Goal: Download file/media: Obtain a digital file from the website

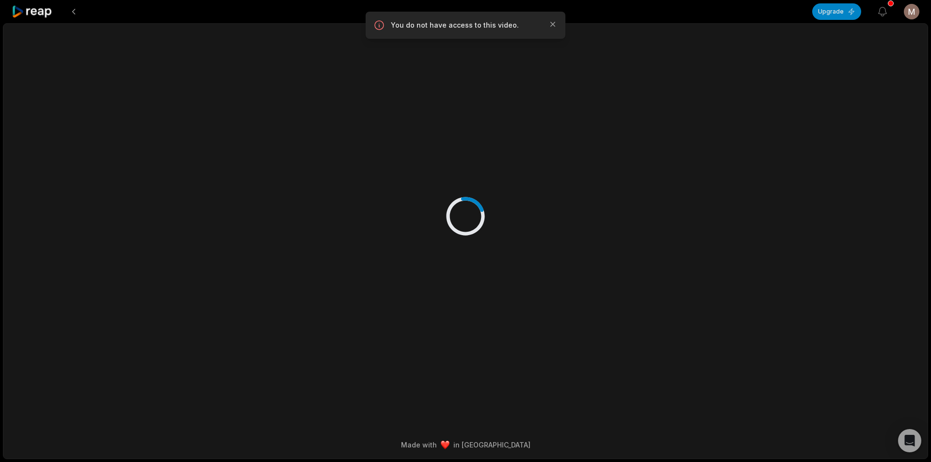
click at [41, 14] on icon at bounding box center [32, 11] width 41 height 13
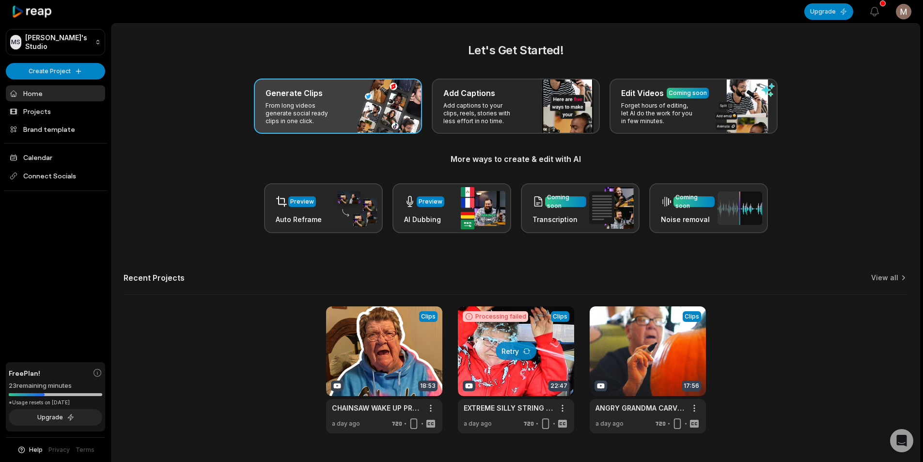
click at [305, 119] on p "From long videos generate social ready clips in one click." at bounding box center [303, 113] width 75 height 23
click at [297, 106] on p "From long videos generate social ready clips in one click." at bounding box center [303, 113] width 75 height 23
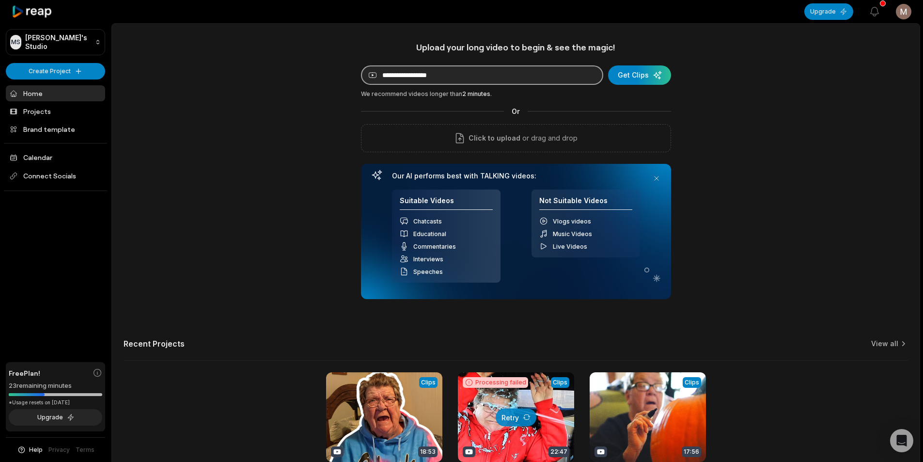
click at [415, 79] on input at bounding box center [482, 74] width 242 height 19
paste input "**********"
type input "**********"
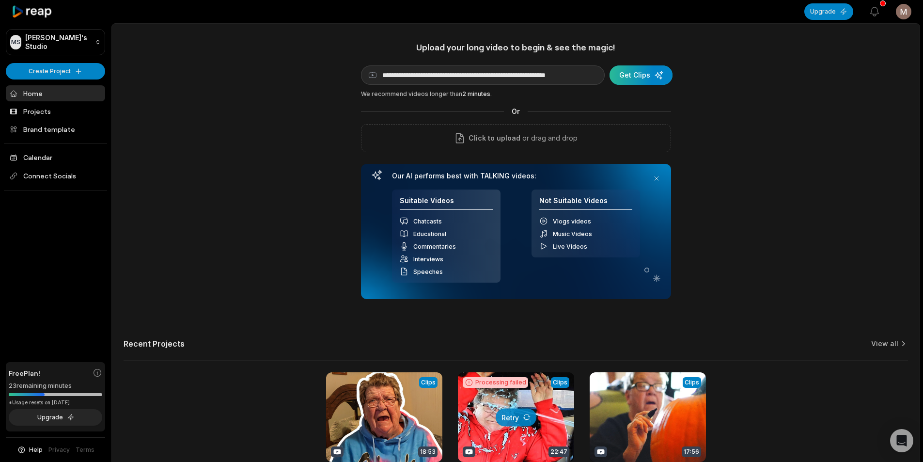
click at [643, 71] on div "submit" at bounding box center [641, 74] width 63 height 19
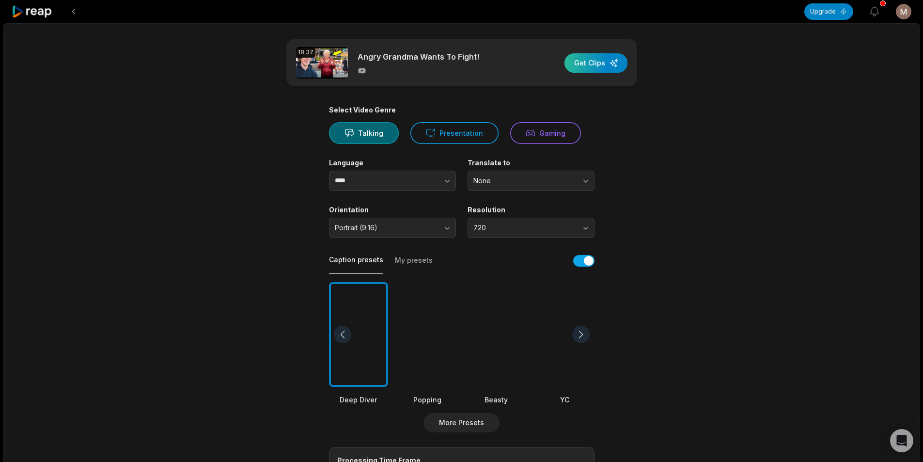
click at [601, 64] on div "button" at bounding box center [596, 62] width 63 height 19
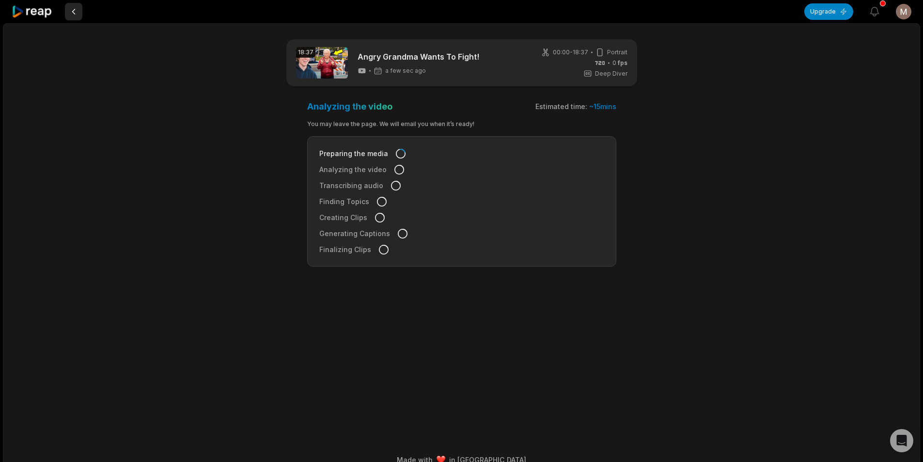
click at [72, 14] on button at bounding box center [73, 11] width 17 height 17
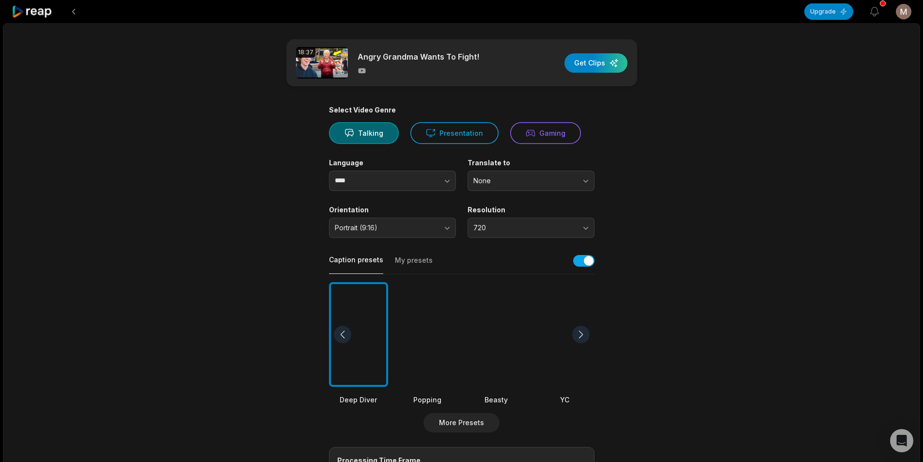
click at [72, 14] on button at bounding box center [73, 11] width 17 height 17
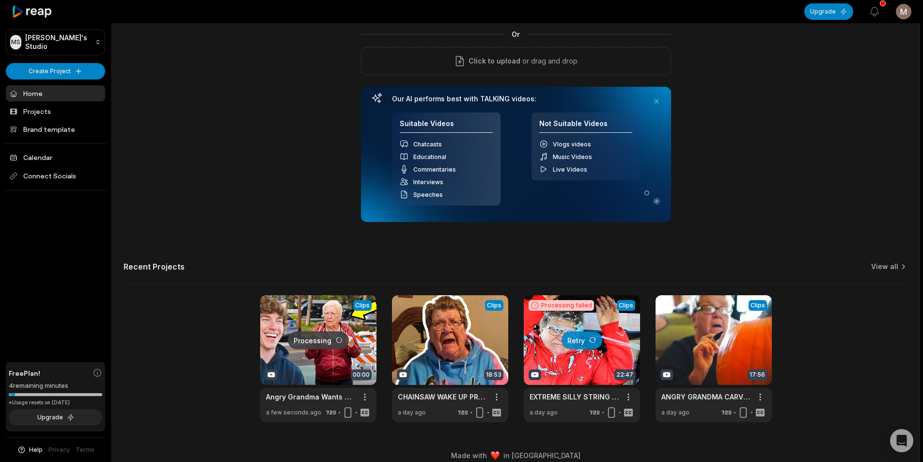
scroll to position [88, 0]
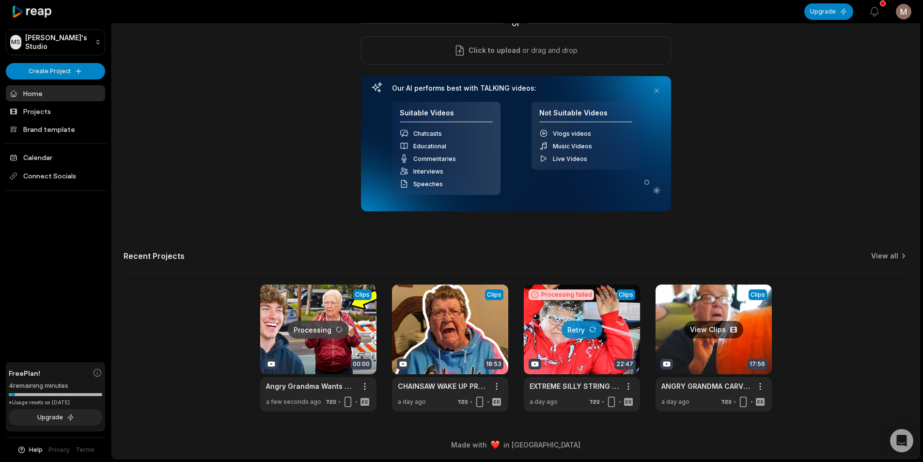
click at [690, 353] on link at bounding box center [714, 348] width 116 height 127
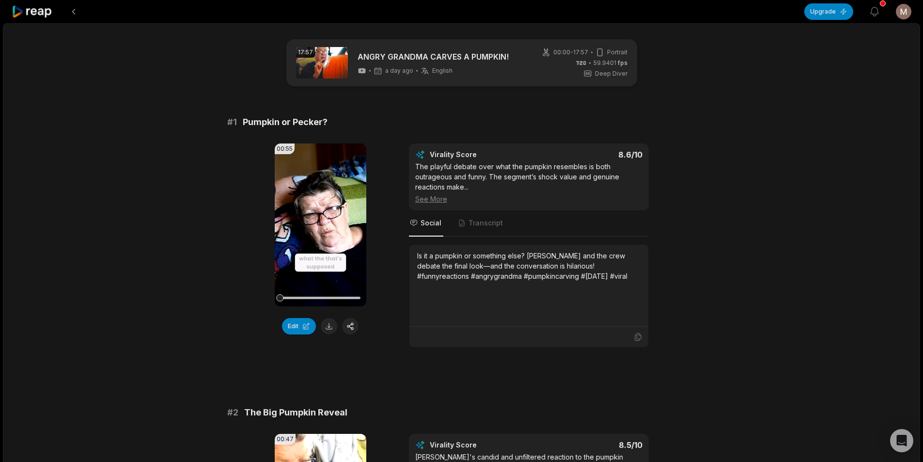
drag, startPoint x: 920, startPoint y: 0, endPoint x: 162, endPoint y: 229, distance: 791.2
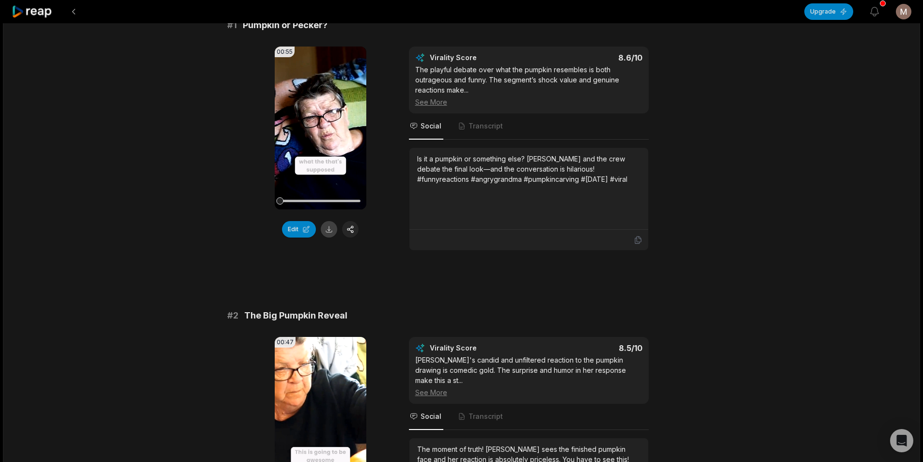
click at [332, 229] on button at bounding box center [329, 229] width 16 height 16
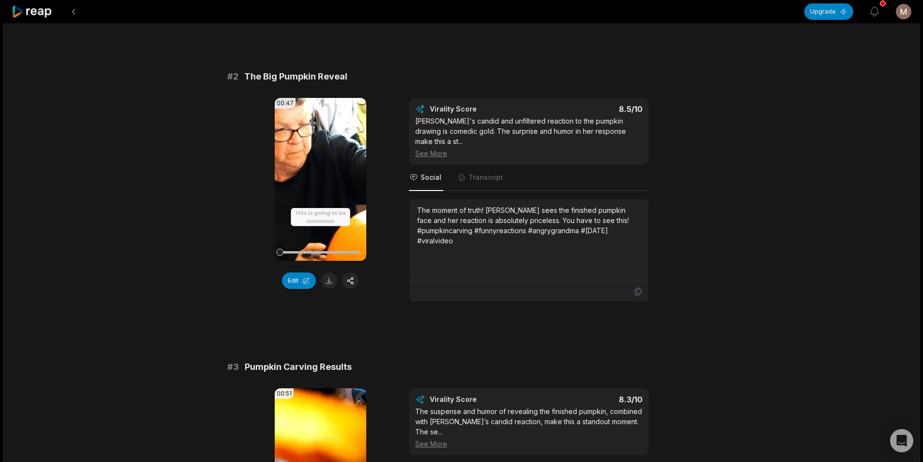
scroll to position [339, 0]
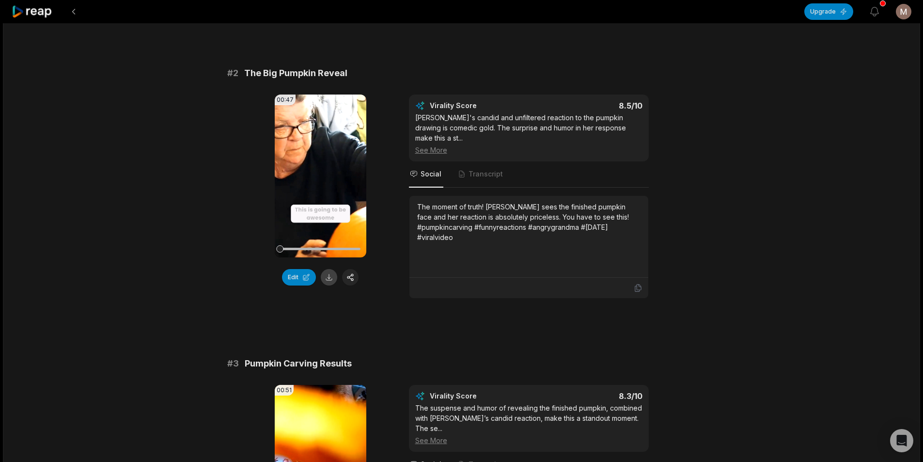
click at [332, 276] on button at bounding box center [329, 277] width 16 height 16
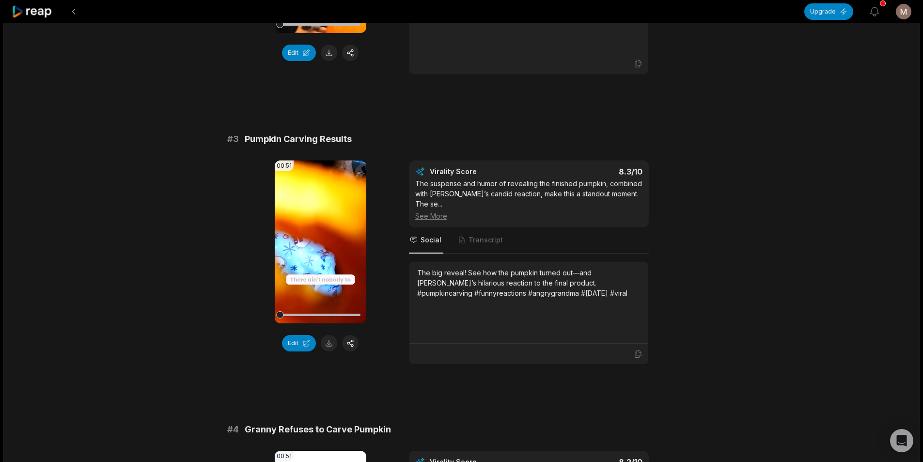
scroll to position [630, 0]
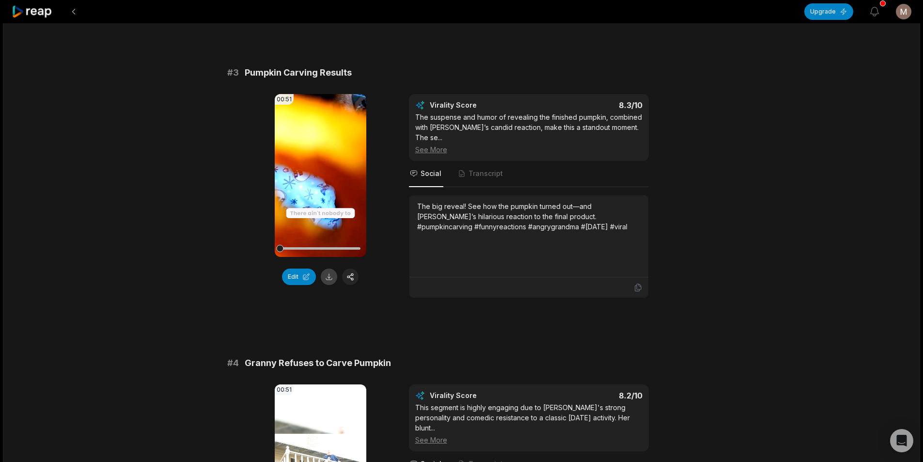
click at [328, 278] on button at bounding box center [329, 277] width 16 height 16
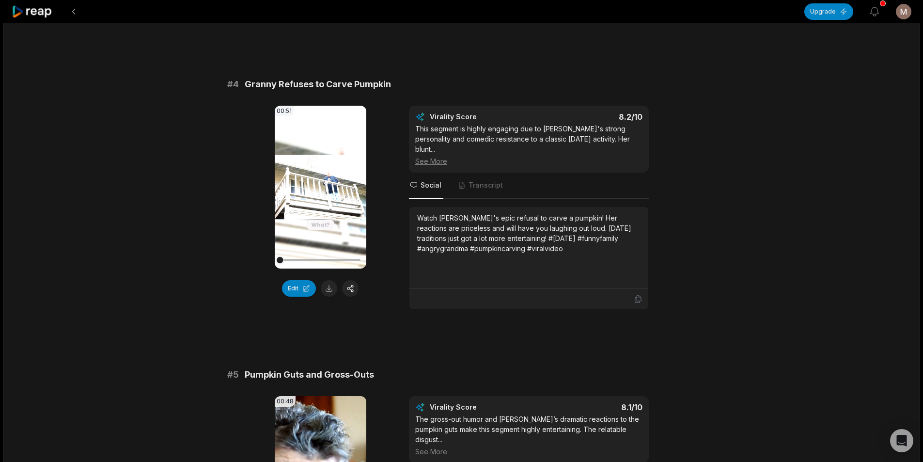
scroll to position [921, 0]
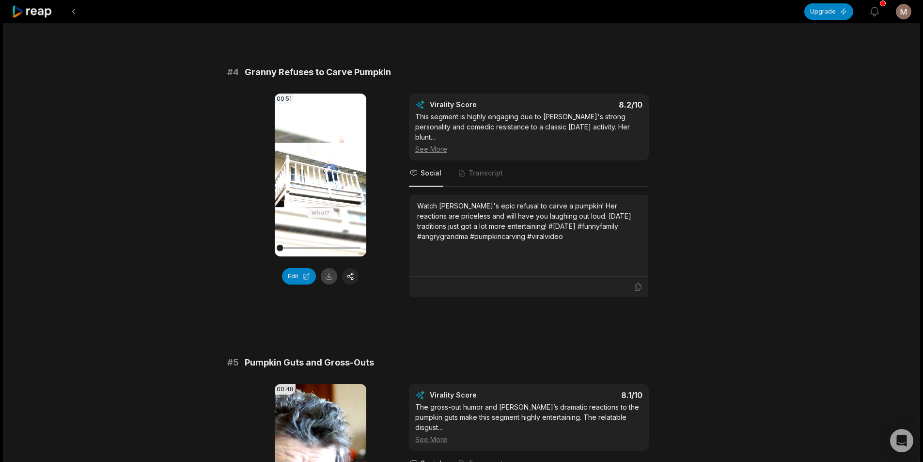
click at [329, 268] on button at bounding box center [329, 276] width 16 height 16
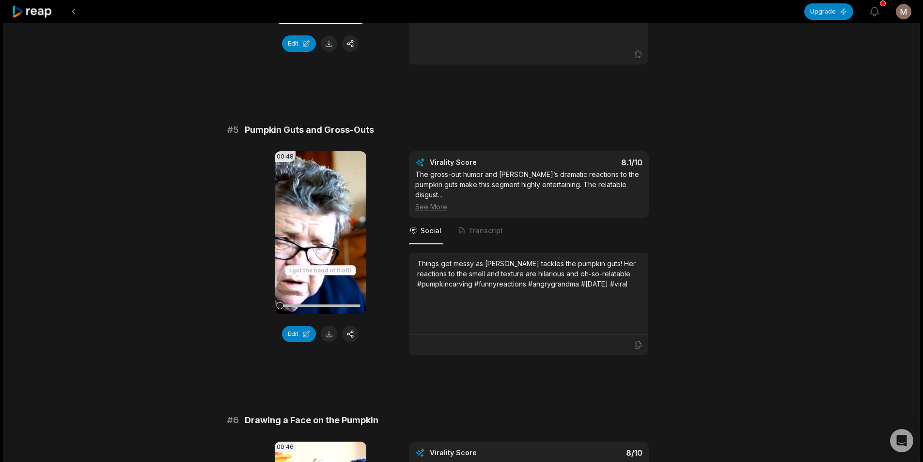
scroll to position [1260, 0]
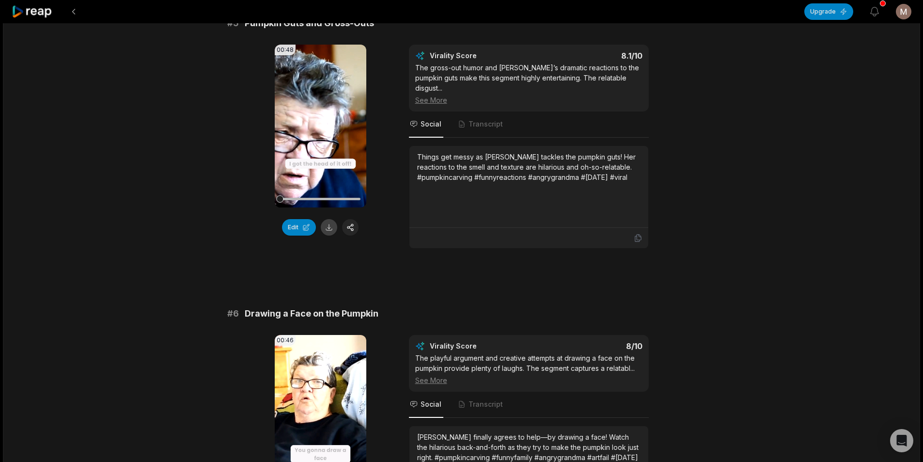
click at [331, 219] on button at bounding box center [329, 227] width 16 height 16
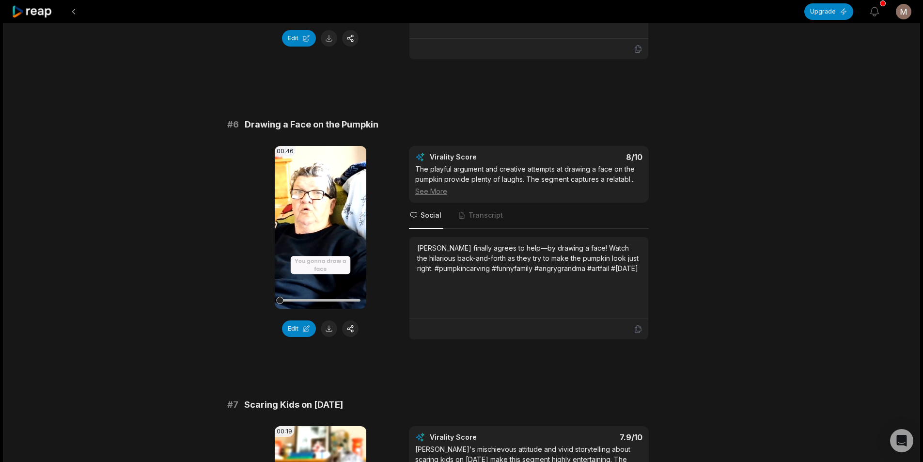
scroll to position [1454, 0]
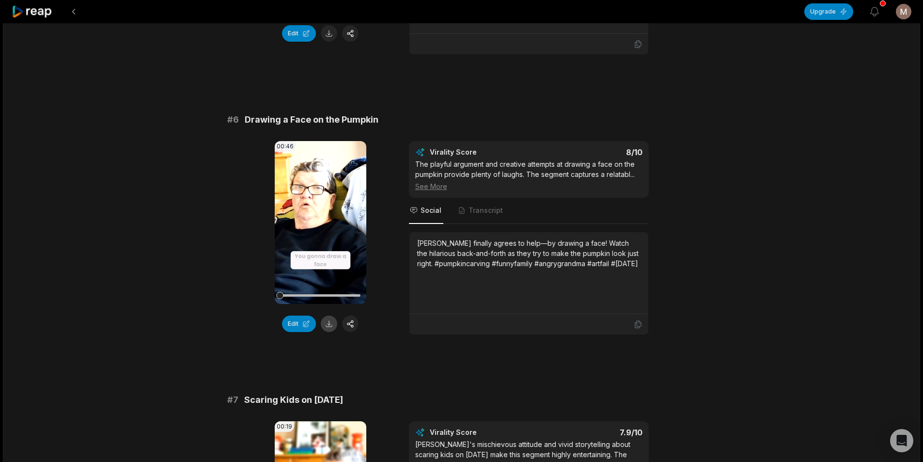
click at [329, 316] on button at bounding box center [329, 324] width 16 height 16
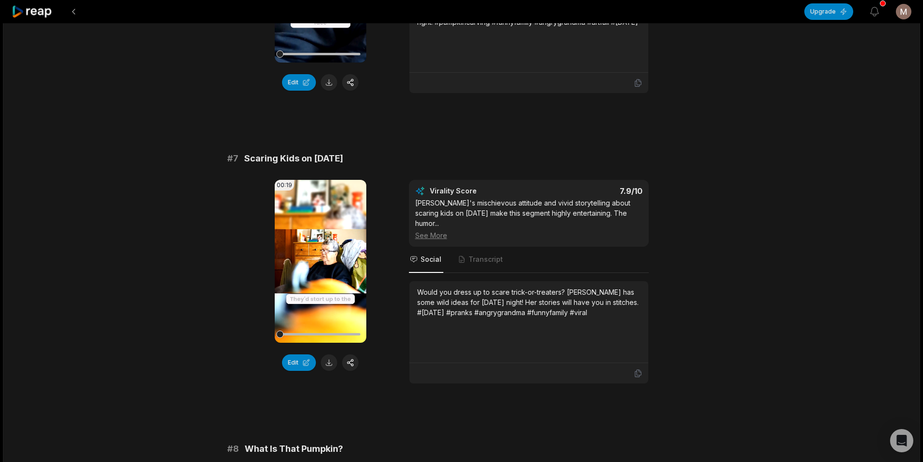
scroll to position [1696, 0]
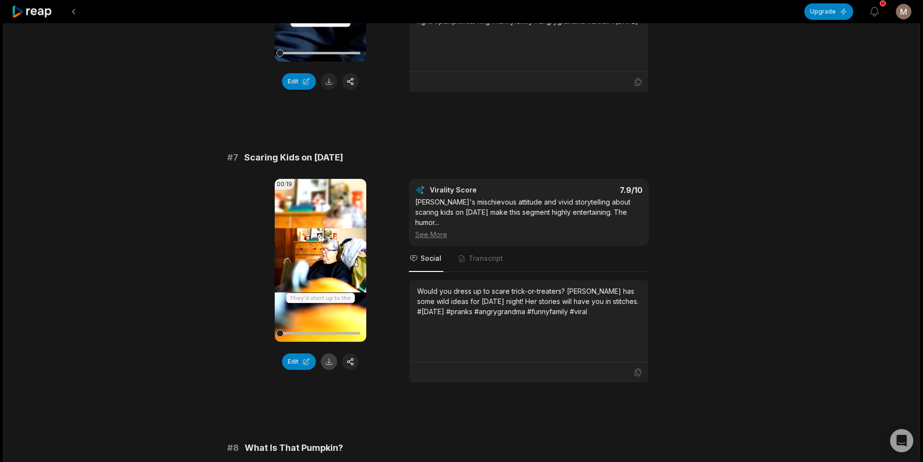
click at [327, 353] on button at bounding box center [329, 361] width 16 height 16
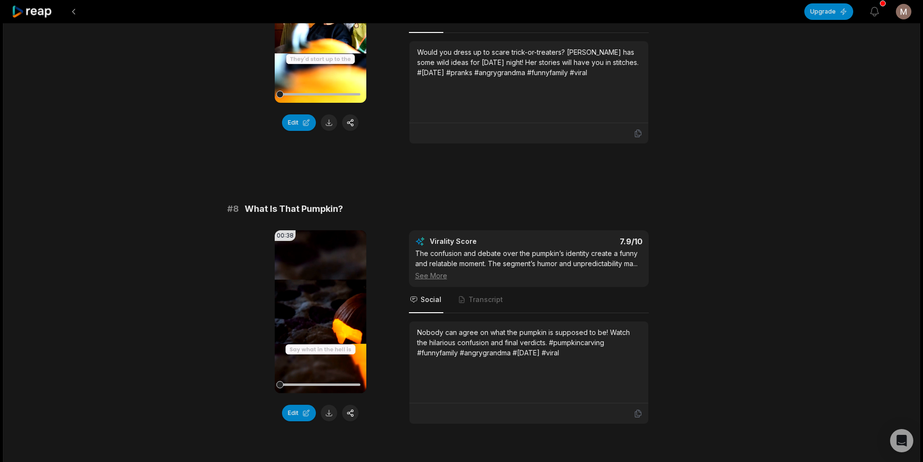
scroll to position [1939, 0]
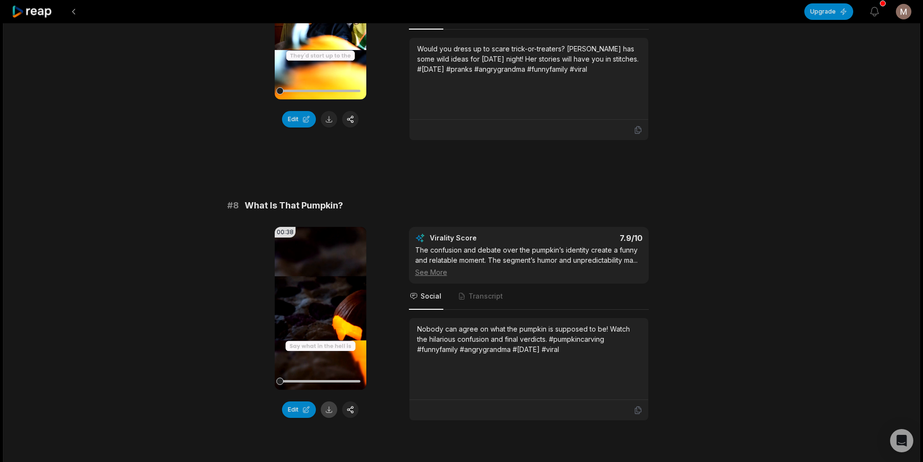
click at [329, 401] on button at bounding box center [329, 409] width 16 height 16
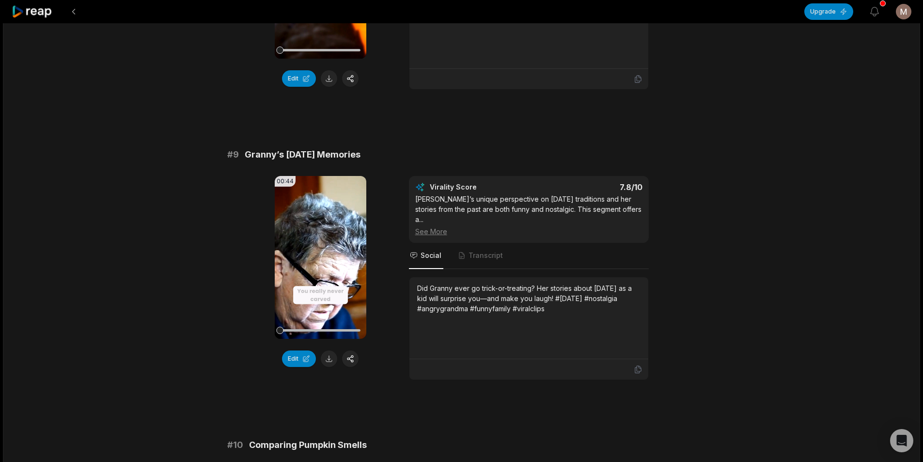
scroll to position [2278, 0]
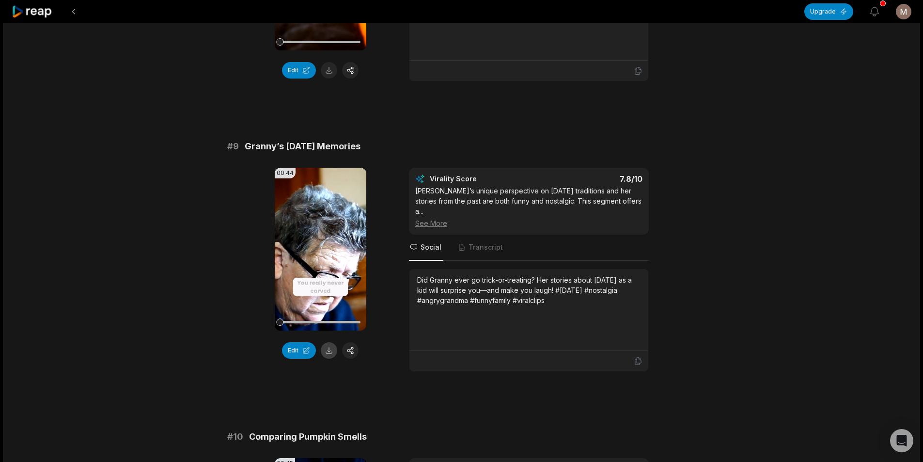
click at [327, 342] on button at bounding box center [329, 350] width 16 height 16
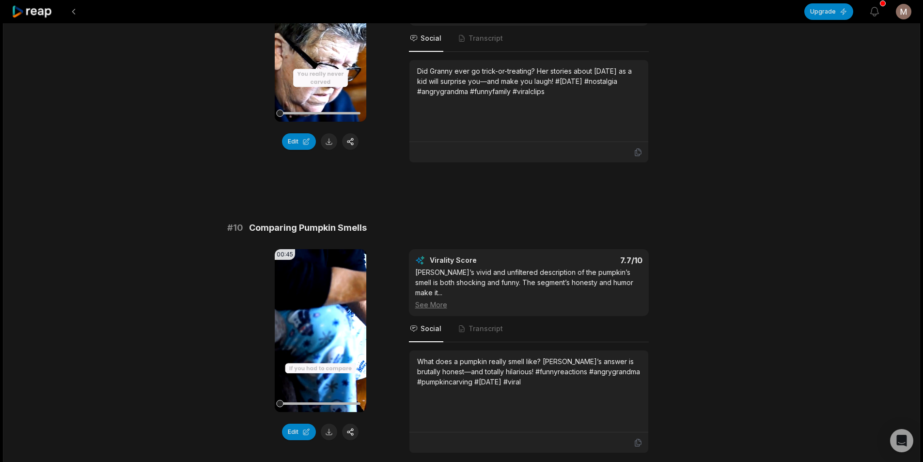
scroll to position [2514, 0]
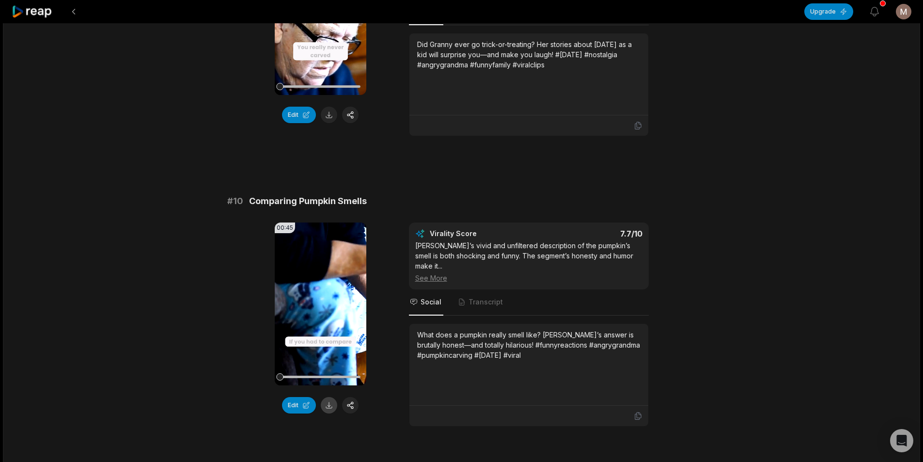
click at [329, 397] on button at bounding box center [329, 405] width 16 height 16
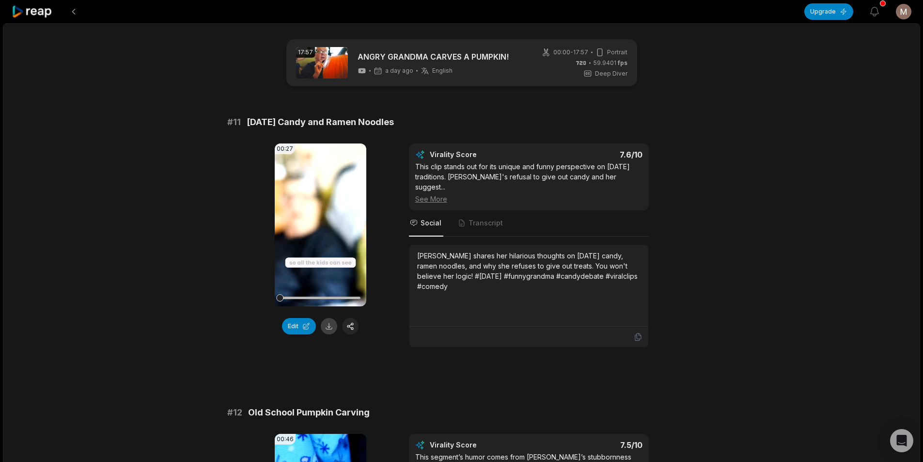
click at [328, 327] on button at bounding box center [329, 326] width 16 height 16
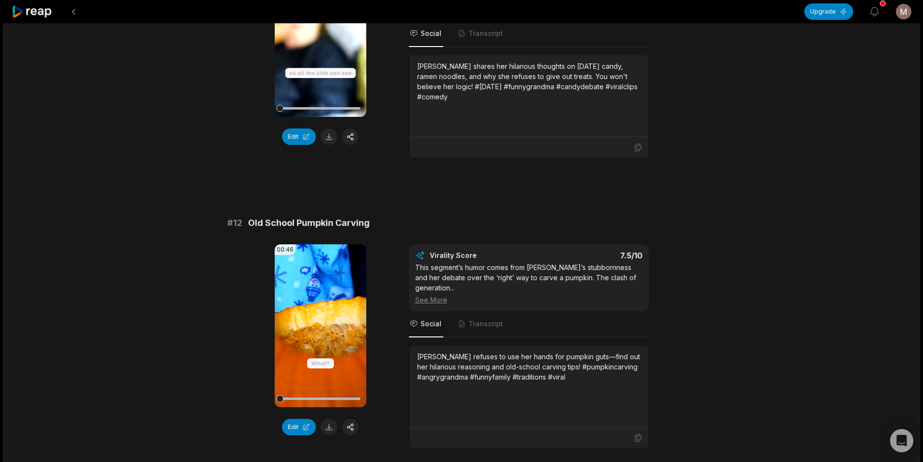
scroll to position [291, 0]
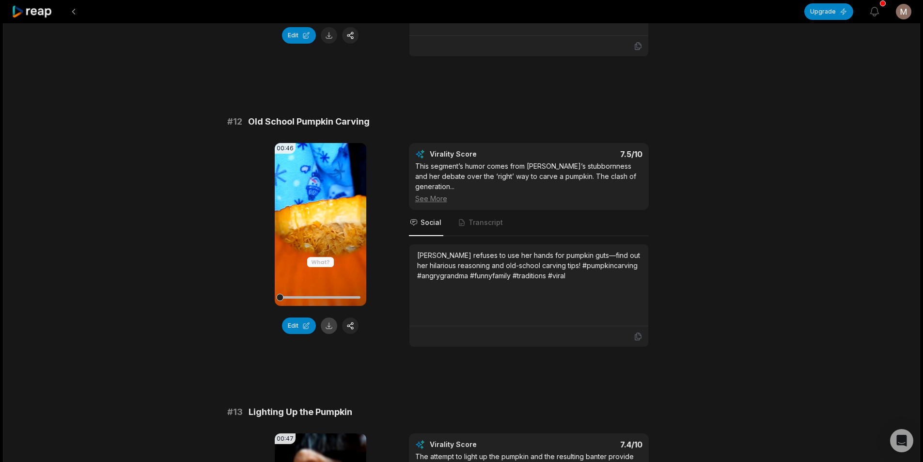
click at [329, 317] on button at bounding box center [329, 325] width 16 height 16
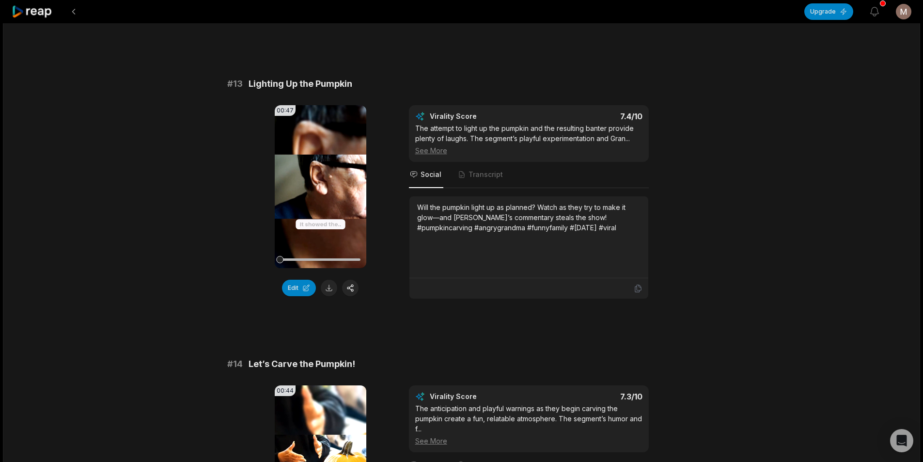
scroll to position [630, 0]
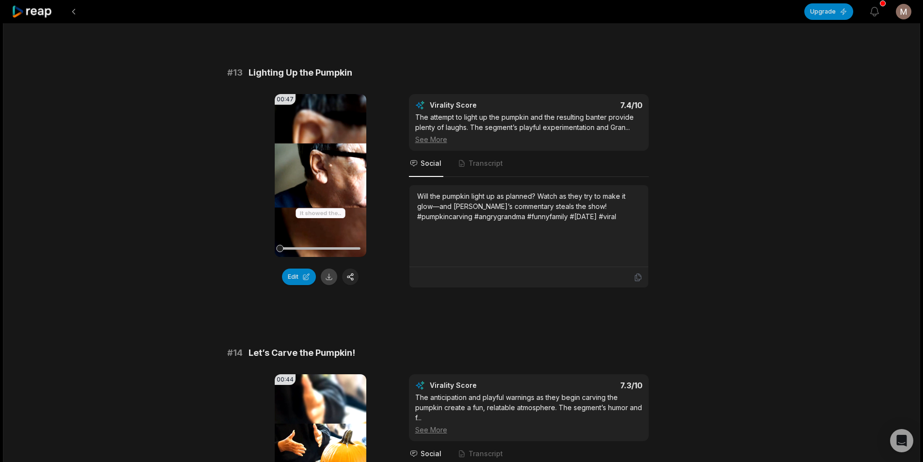
click at [326, 269] on button at bounding box center [329, 277] width 16 height 16
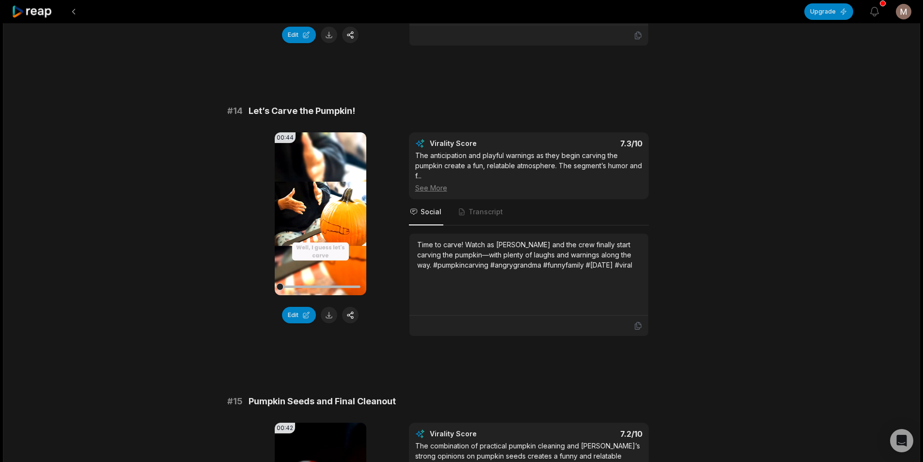
scroll to position [872, 0]
click at [331, 306] on button at bounding box center [329, 314] width 16 height 16
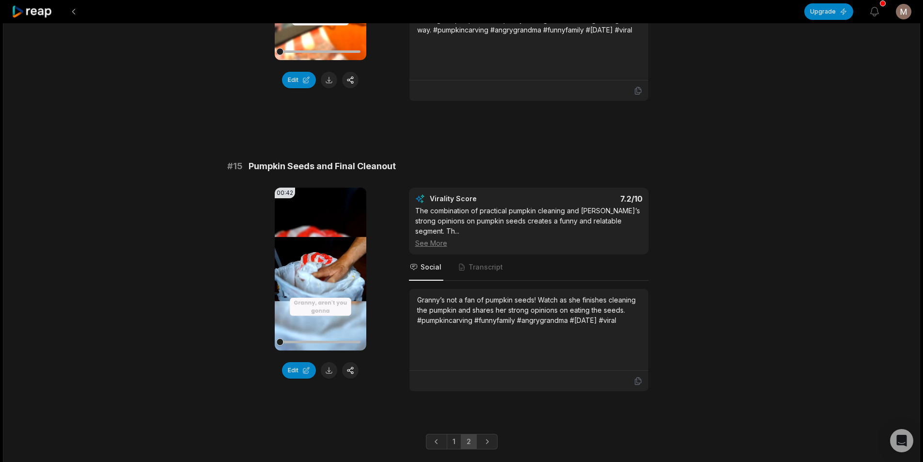
scroll to position [1123, 0]
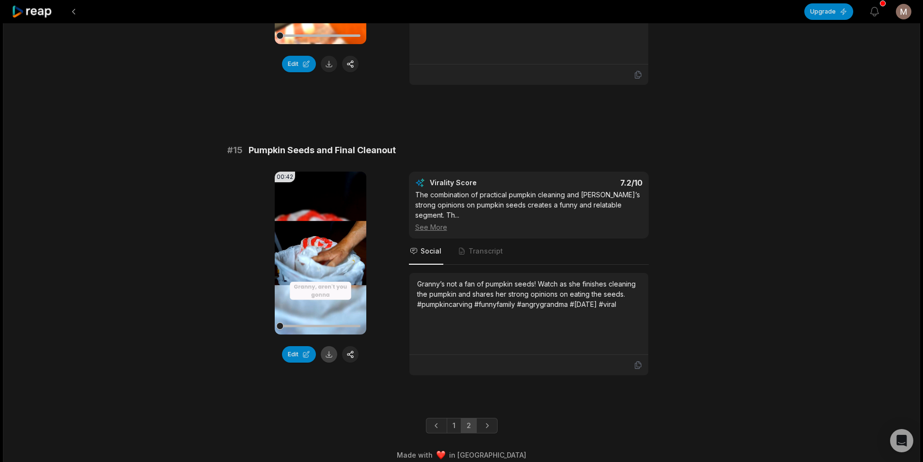
click at [331, 346] on button at bounding box center [329, 354] width 16 height 16
click at [73, 7] on button at bounding box center [73, 11] width 17 height 17
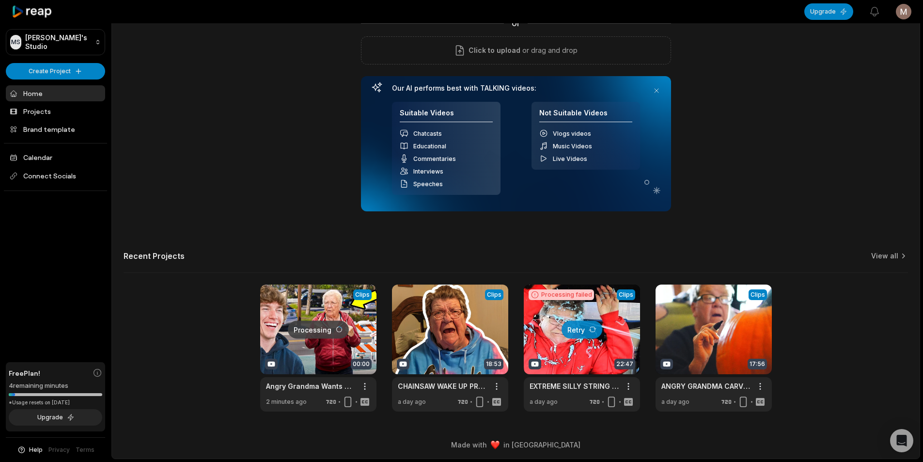
scroll to position [88, 0]
click at [463, 347] on link at bounding box center [450, 348] width 116 height 127
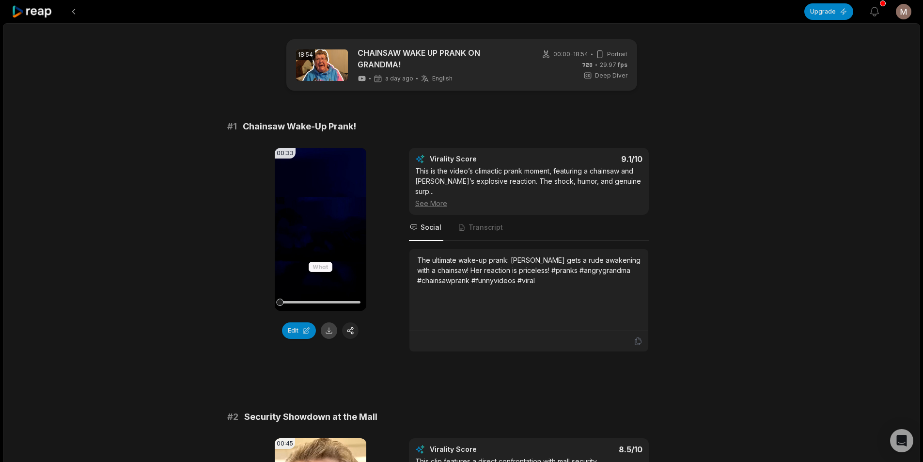
click at [331, 330] on button at bounding box center [329, 330] width 16 height 16
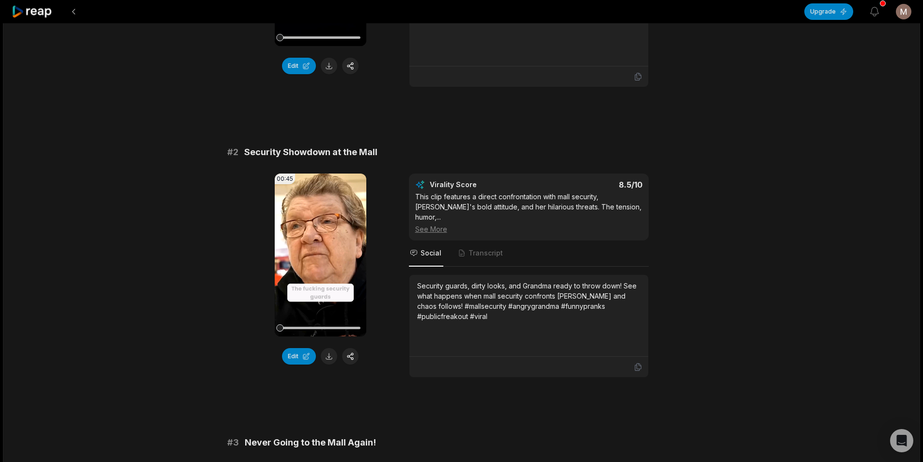
scroll to position [242, 0]
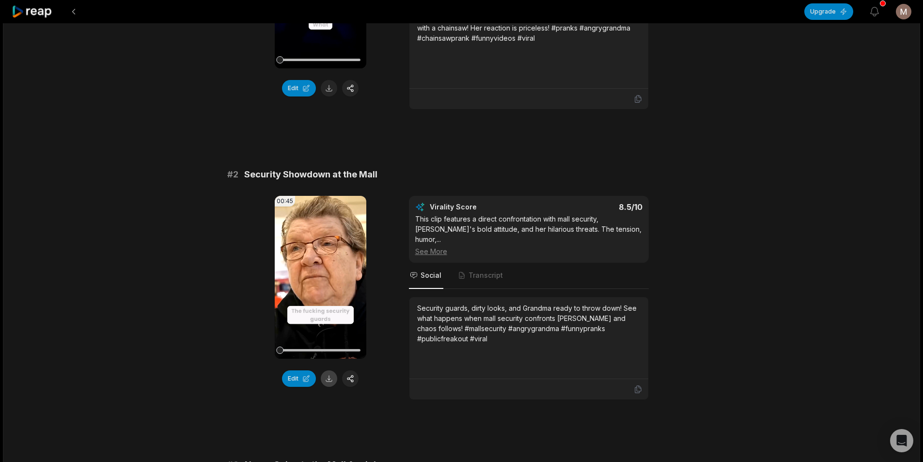
click at [327, 370] on button at bounding box center [329, 378] width 16 height 16
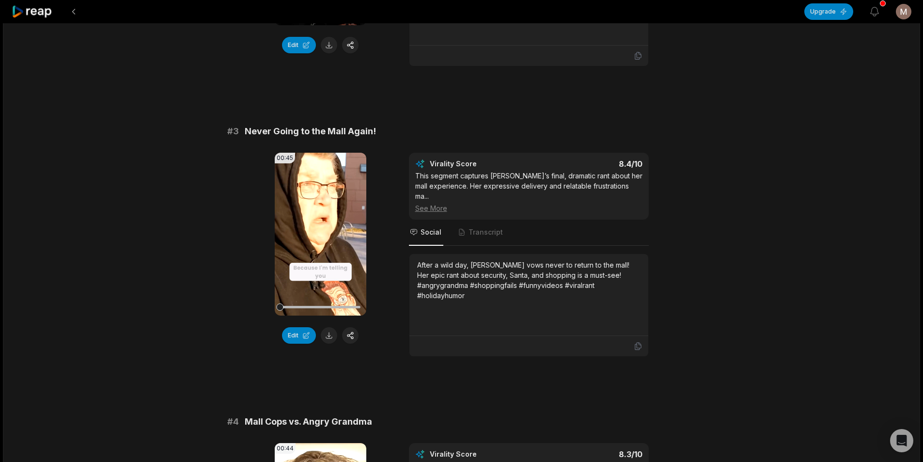
scroll to position [582, 0]
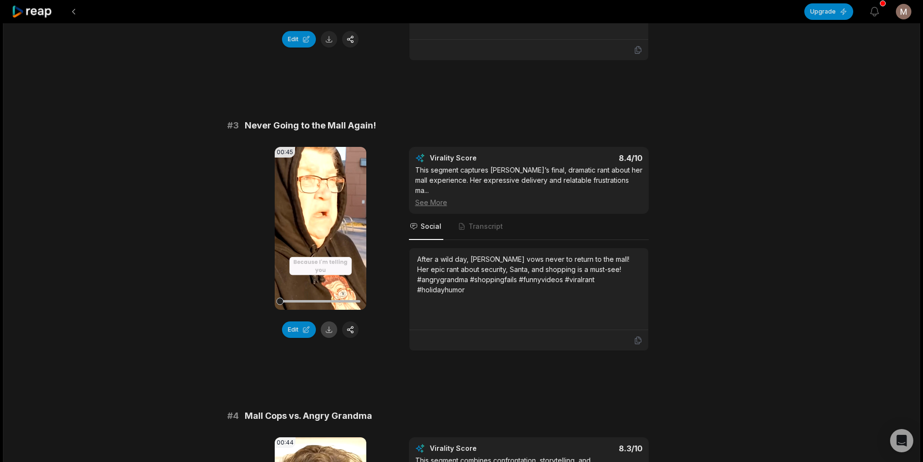
click at [330, 321] on button at bounding box center [329, 329] width 16 height 16
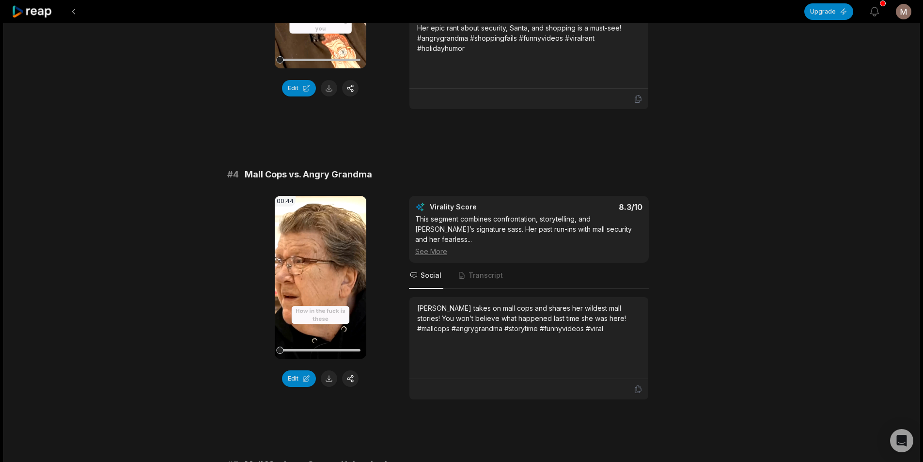
scroll to position [824, 0]
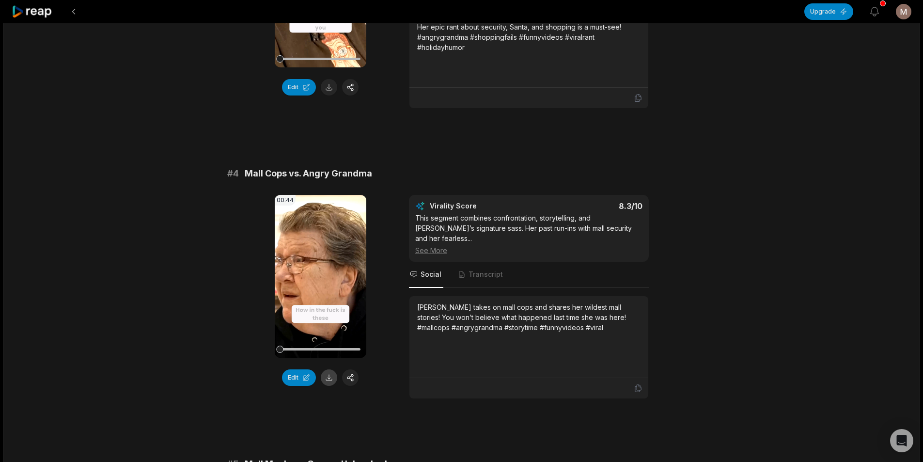
click at [326, 369] on button at bounding box center [329, 377] width 16 height 16
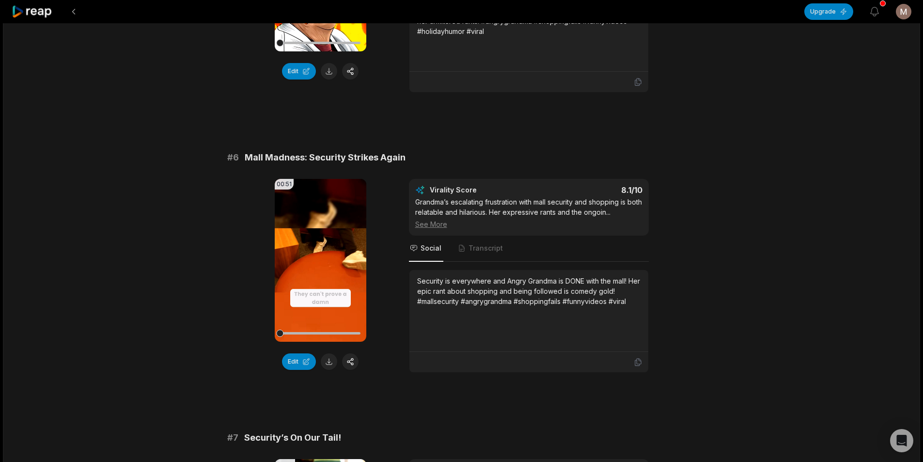
scroll to position [1454, 0]
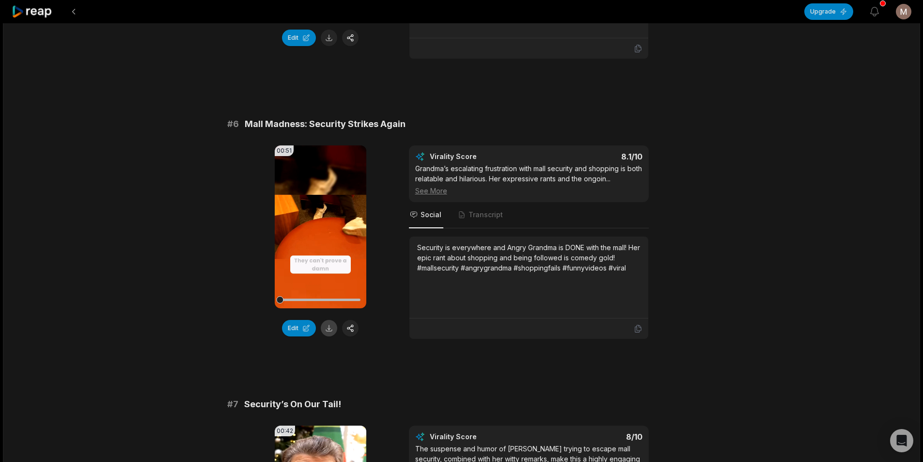
click at [327, 320] on button at bounding box center [329, 328] width 16 height 16
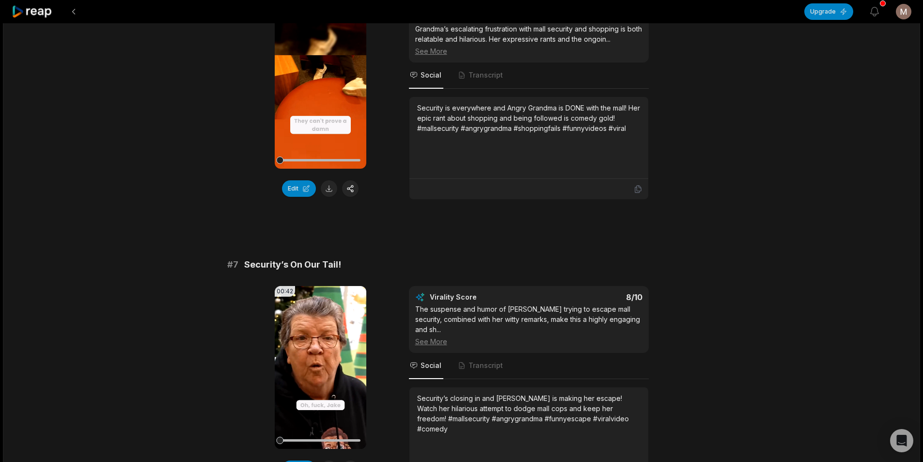
scroll to position [1648, 0]
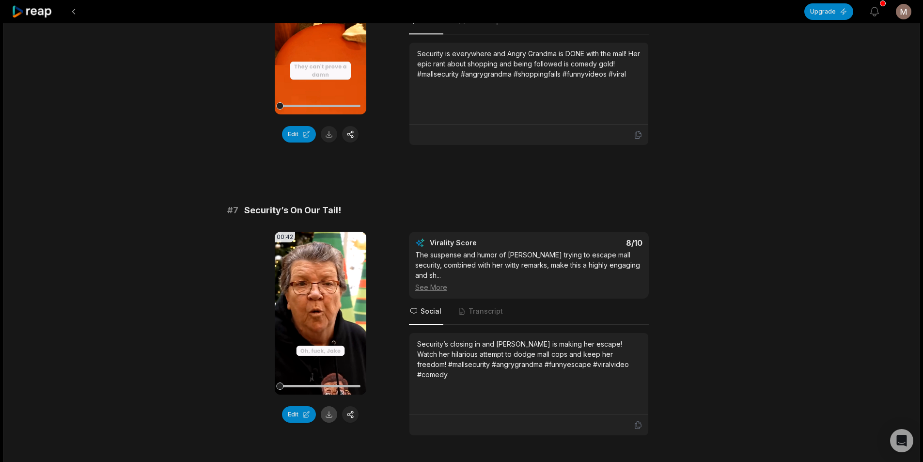
click at [332, 406] on button at bounding box center [329, 414] width 16 height 16
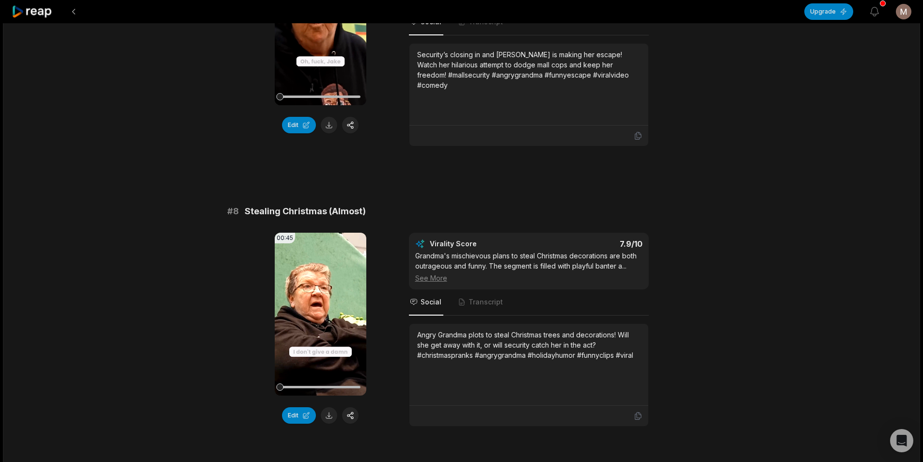
scroll to position [1939, 0]
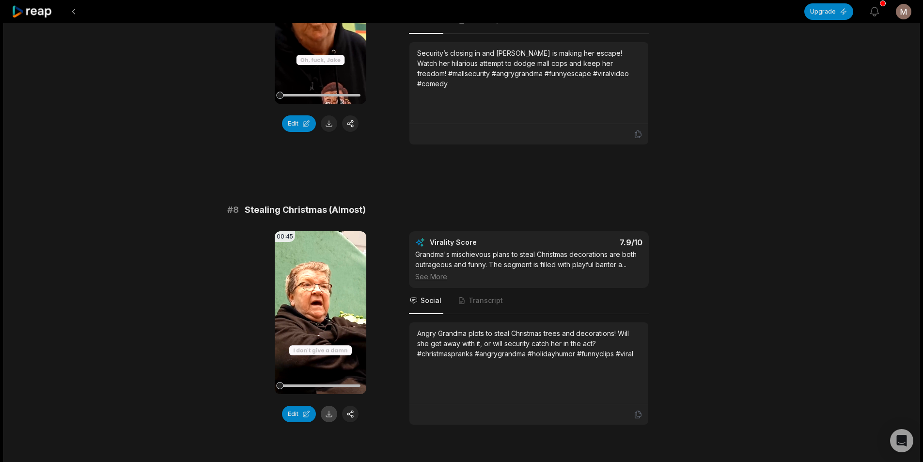
click at [328, 406] on button at bounding box center [329, 414] width 16 height 16
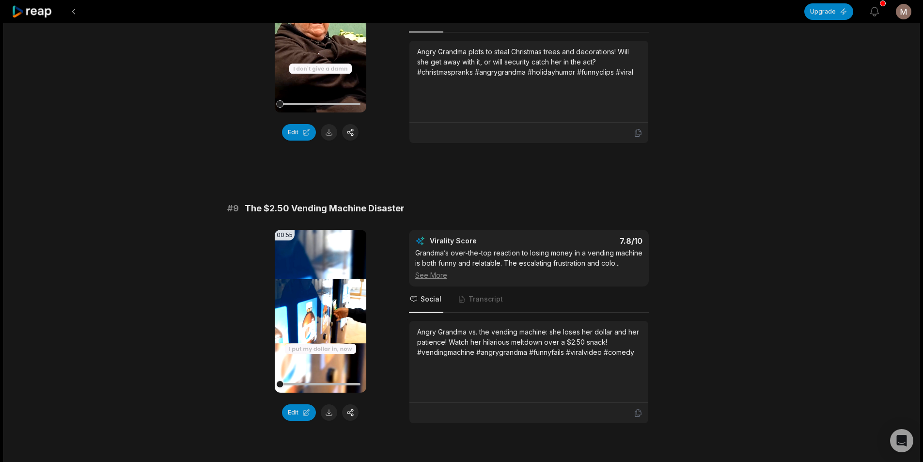
scroll to position [2278, 0]
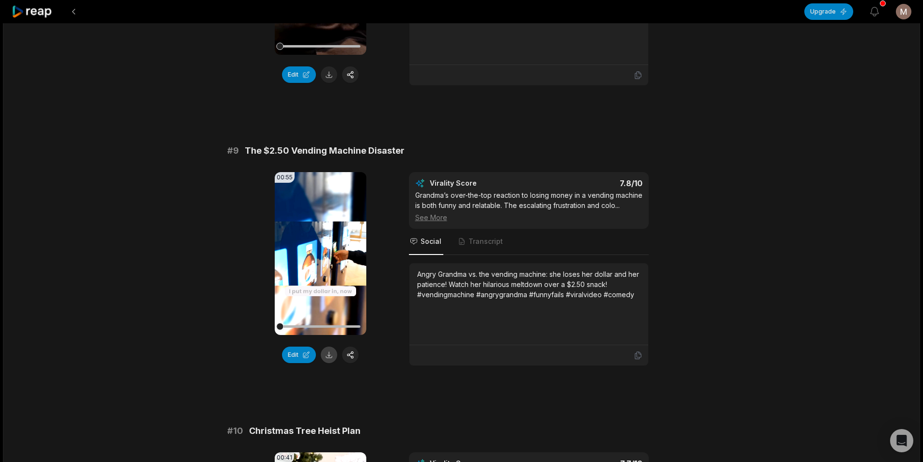
click at [328, 347] on button at bounding box center [329, 355] width 16 height 16
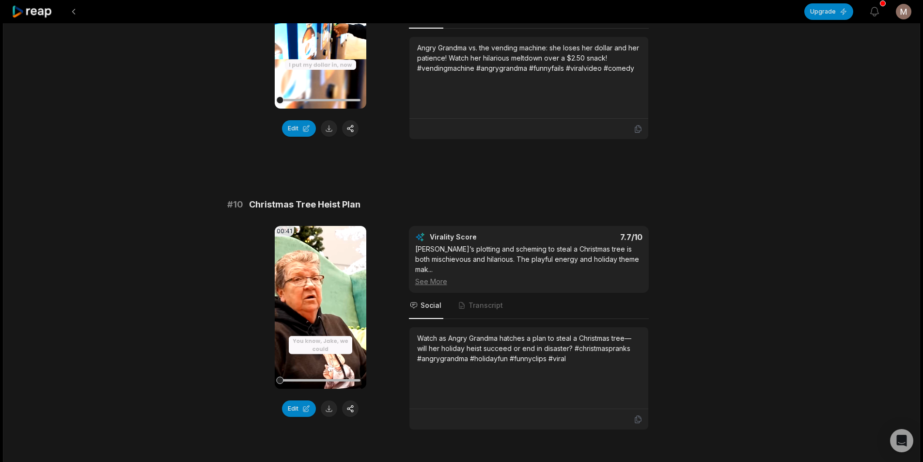
scroll to position [2528, 0]
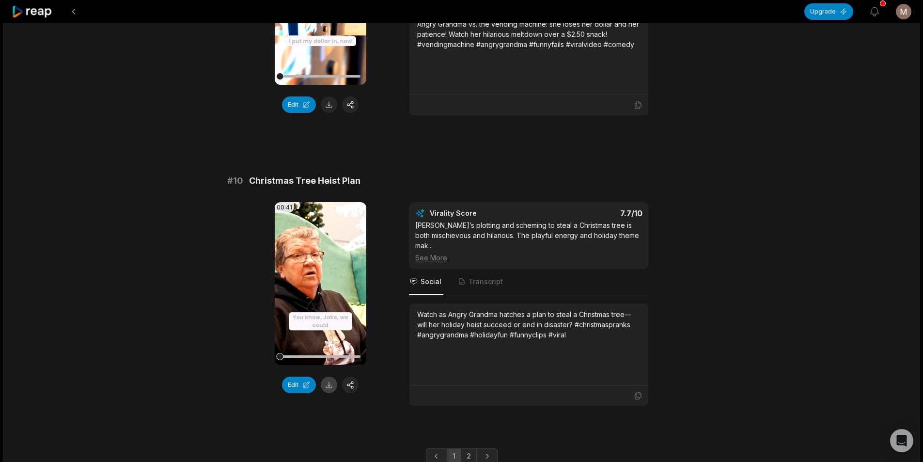
click at [329, 377] on button at bounding box center [329, 385] width 16 height 16
click at [473, 448] on link "2" at bounding box center [469, 456] width 16 height 16
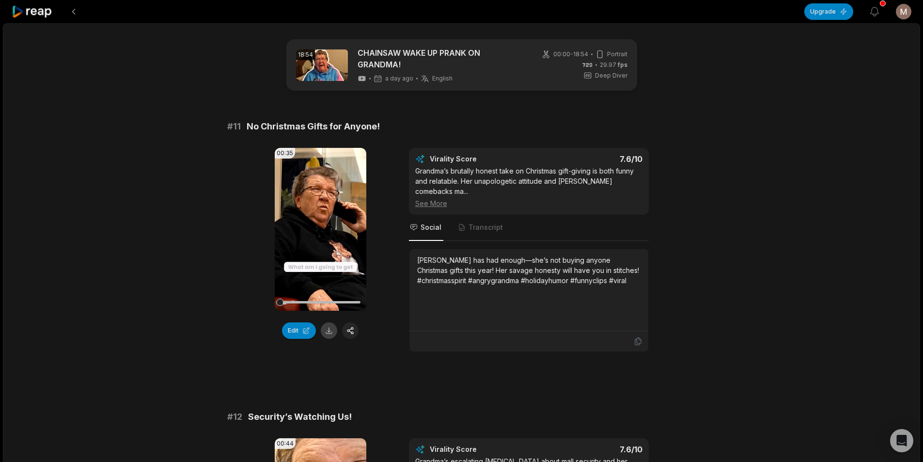
click at [328, 333] on button at bounding box center [329, 330] width 16 height 16
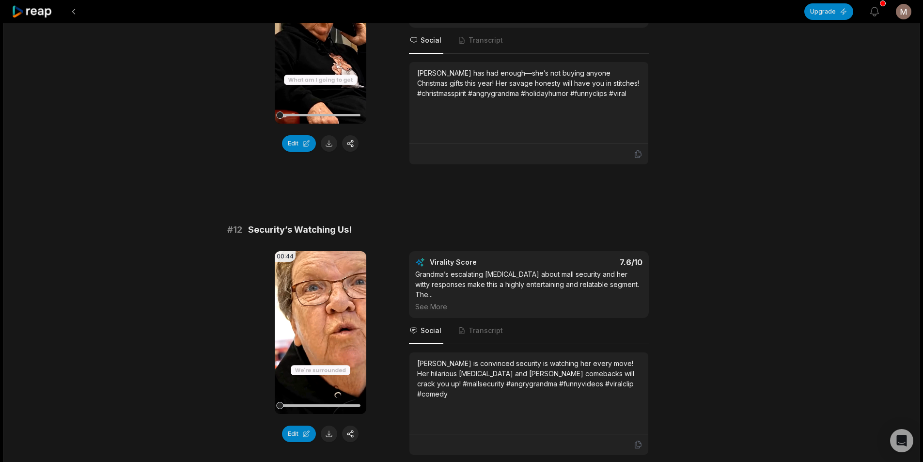
scroll to position [242, 0]
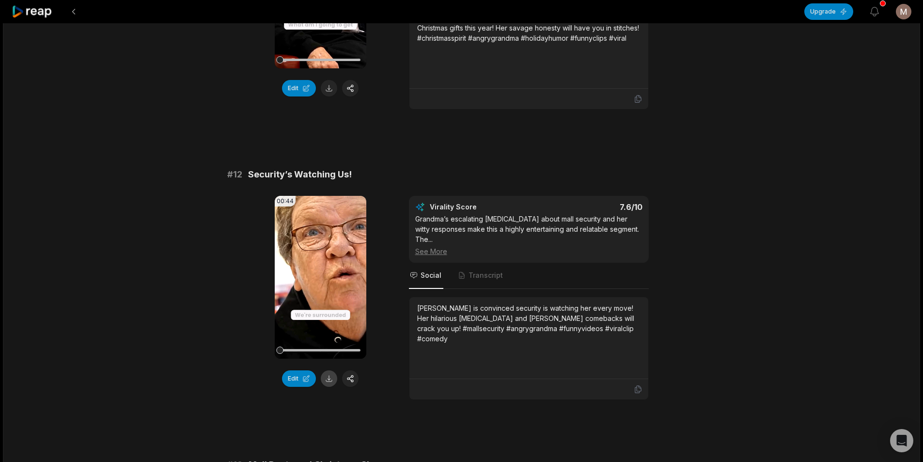
click at [330, 370] on button at bounding box center [329, 378] width 16 height 16
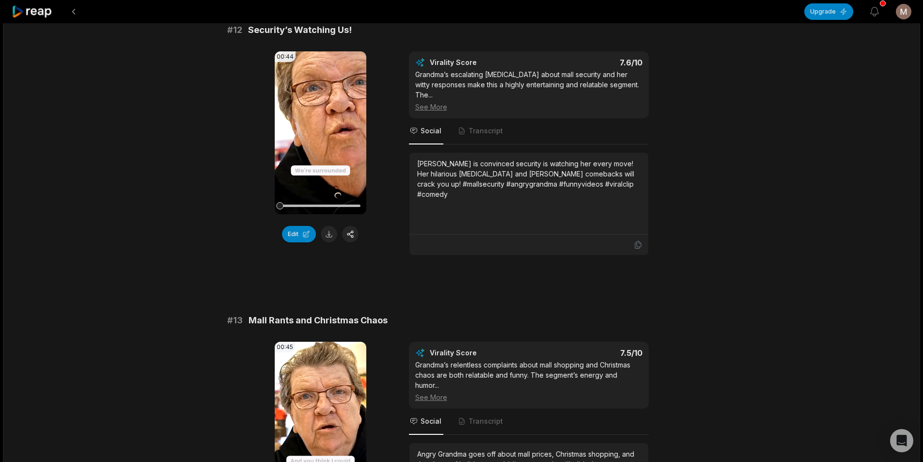
scroll to position [339, 0]
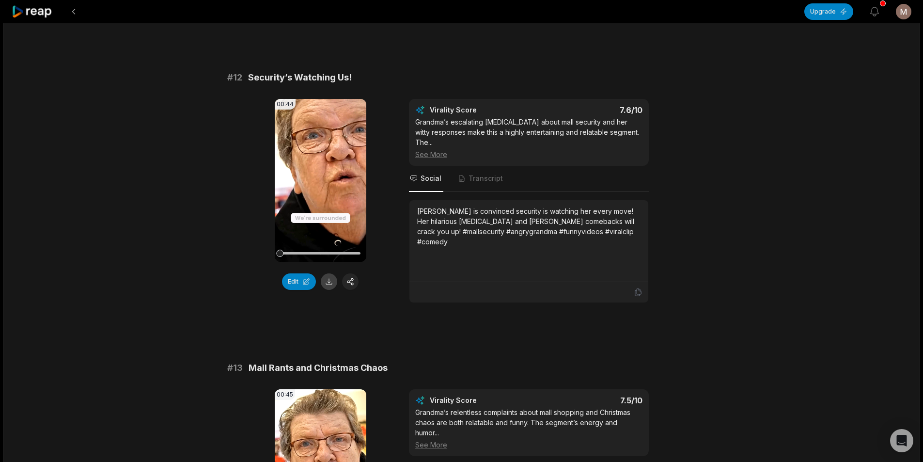
click at [328, 273] on button at bounding box center [329, 281] width 16 height 16
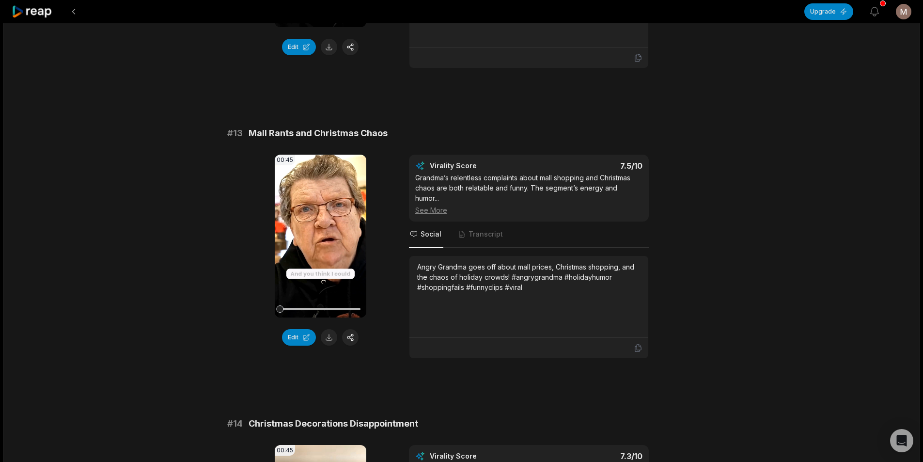
scroll to position [582, 0]
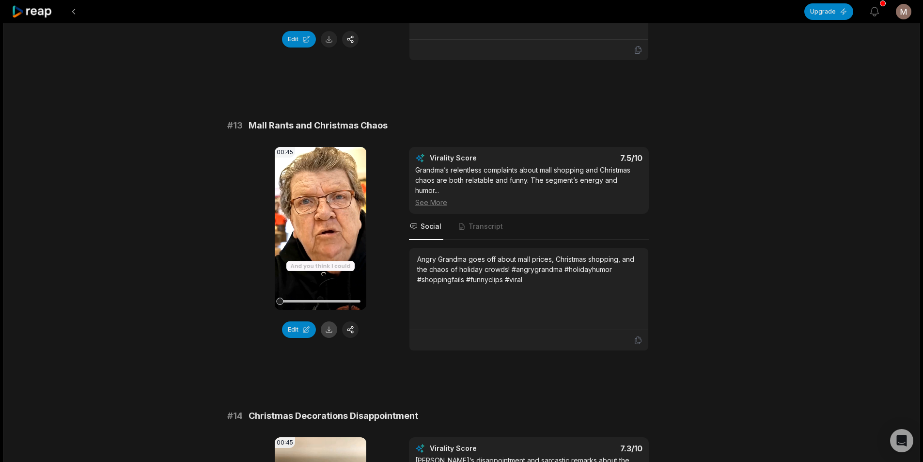
click at [330, 321] on button at bounding box center [329, 329] width 16 height 16
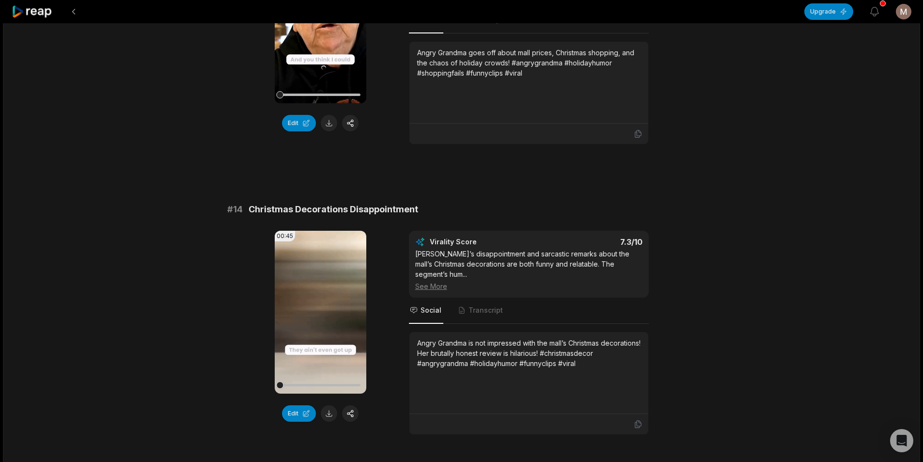
scroll to position [824, 0]
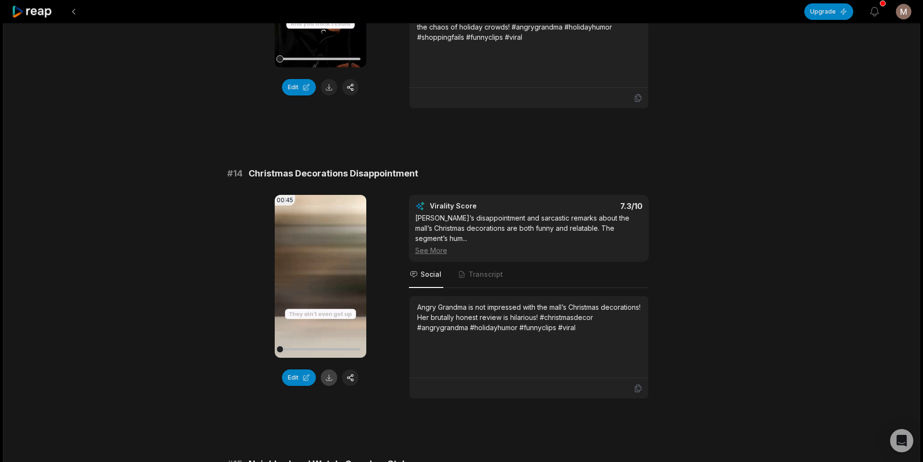
click at [330, 369] on button at bounding box center [329, 377] width 16 height 16
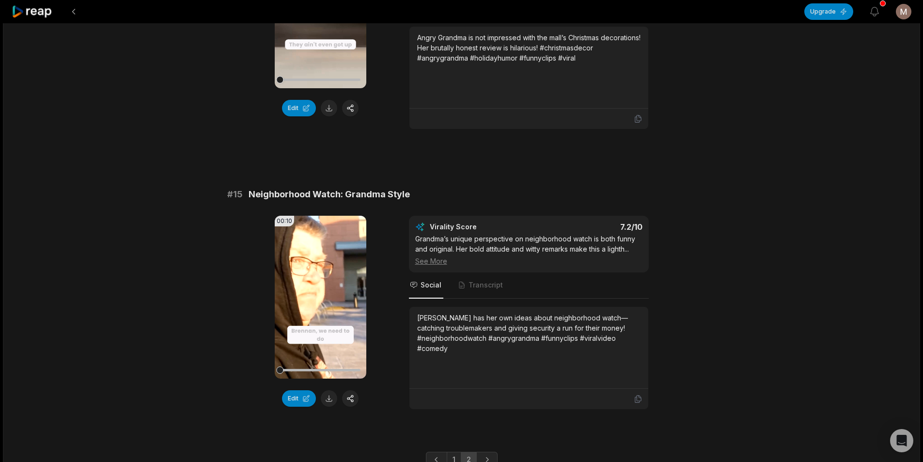
scroll to position [1127, 0]
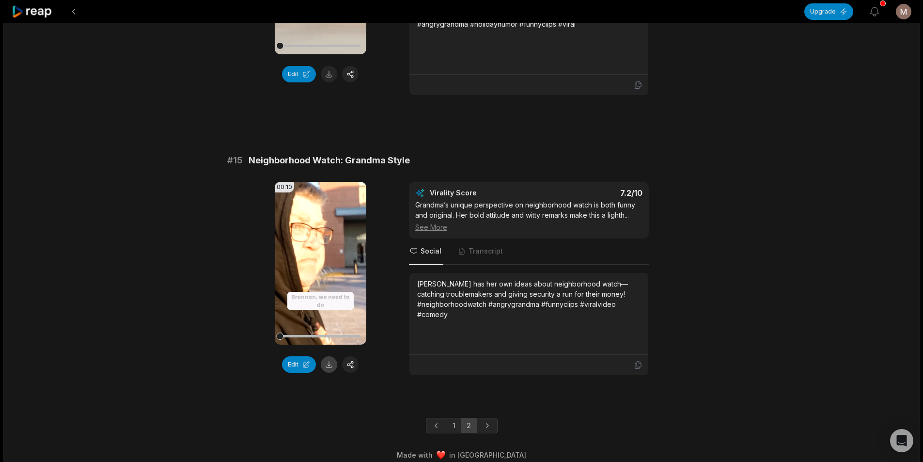
click at [325, 356] on button at bounding box center [329, 364] width 16 height 16
click at [70, 12] on button at bounding box center [73, 11] width 17 height 17
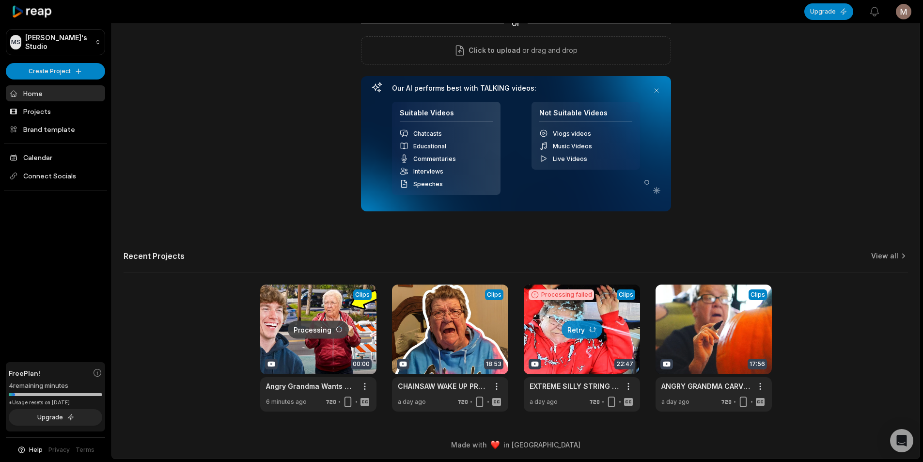
scroll to position [88, 0]
